Goal: Find specific page/section: Find specific page/section

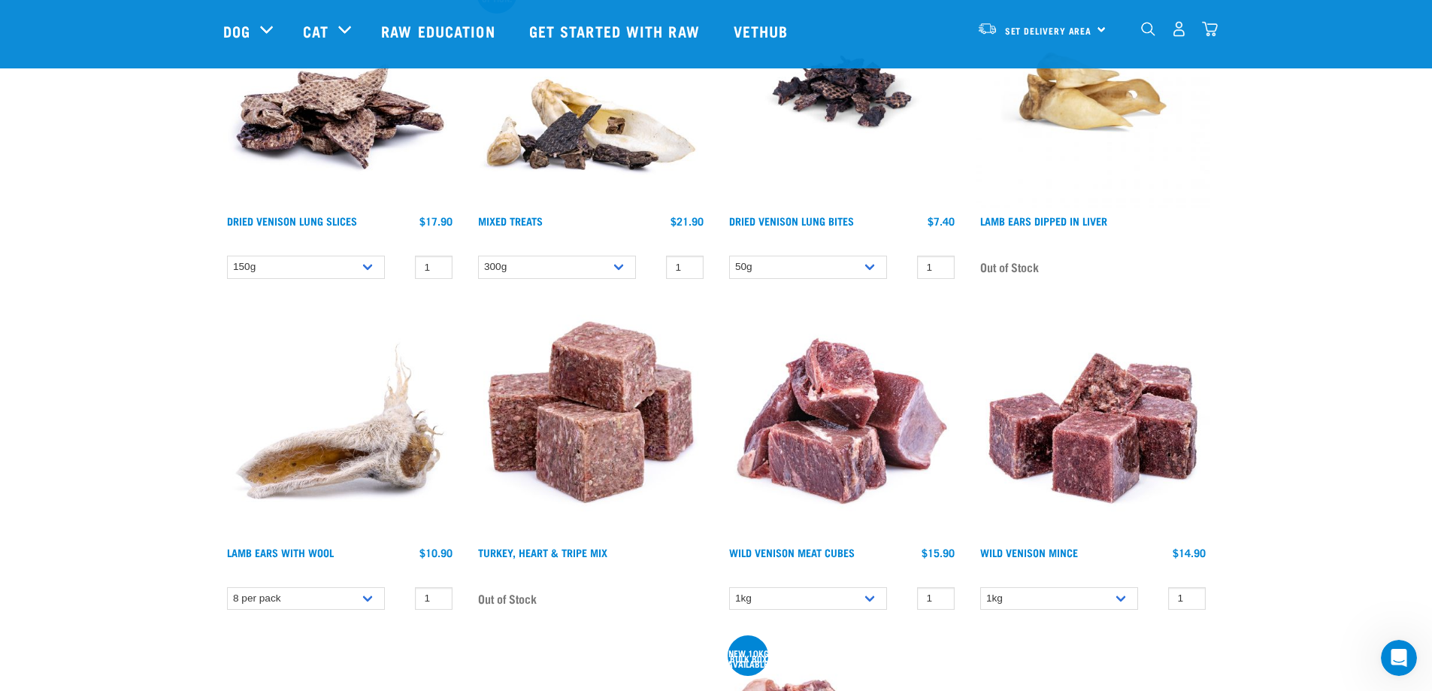
scroll to position [5261, 0]
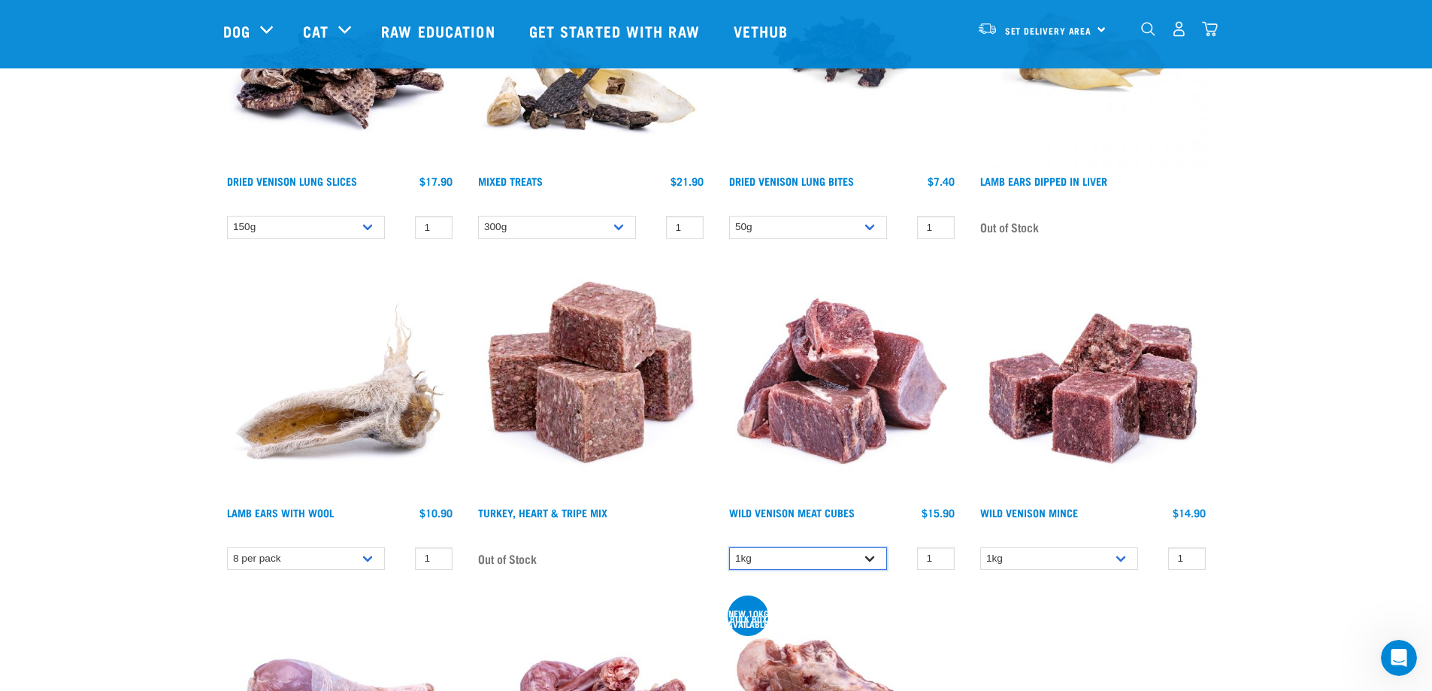
click at [874, 559] on select "1kg" at bounding box center [808, 558] width 158 height 23
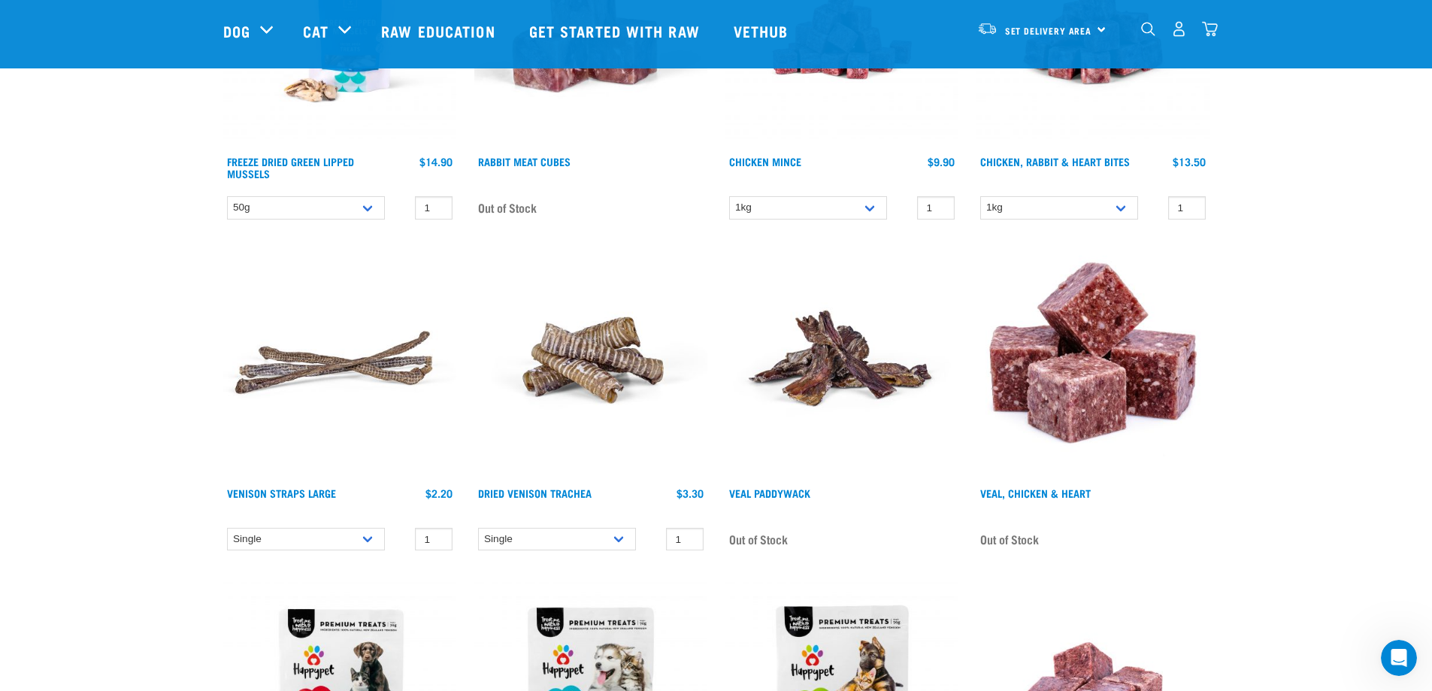
scroll to position [6764, 0]
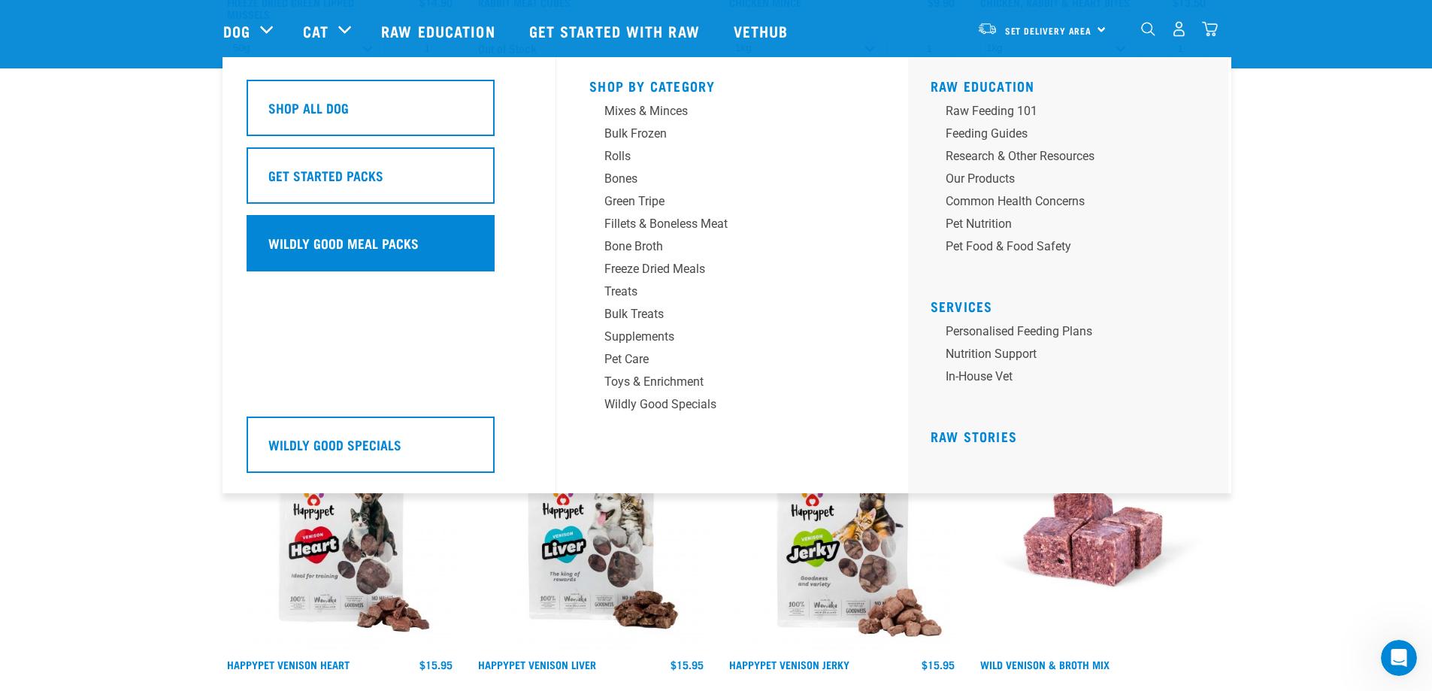
click at [313, 247] on h5 "Wildly Good Meal Packs" at bounding box center [343, 243] width 150 height 20
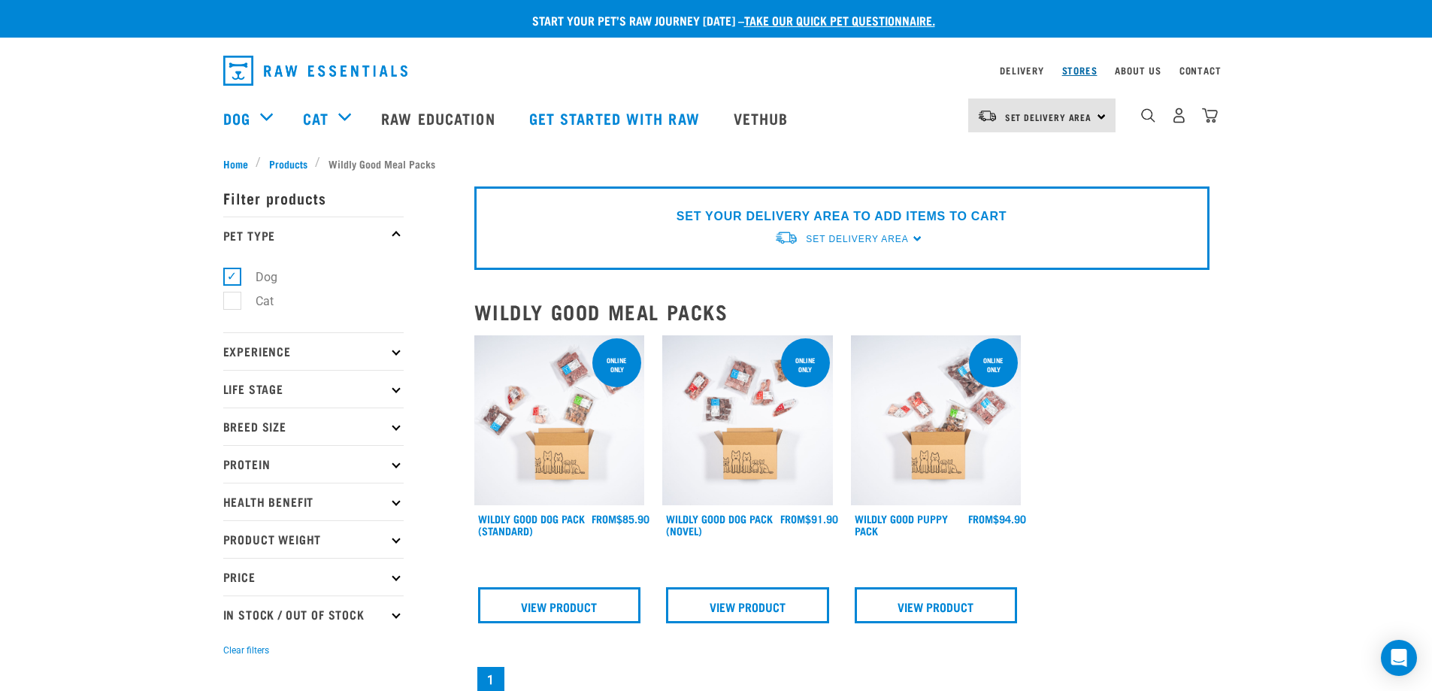
click at [1085, 71] on link "Stores" at bounding box center [1079, 70] width 35 height 5
